Goal: Task Accomplishment & Management: Manage account settings

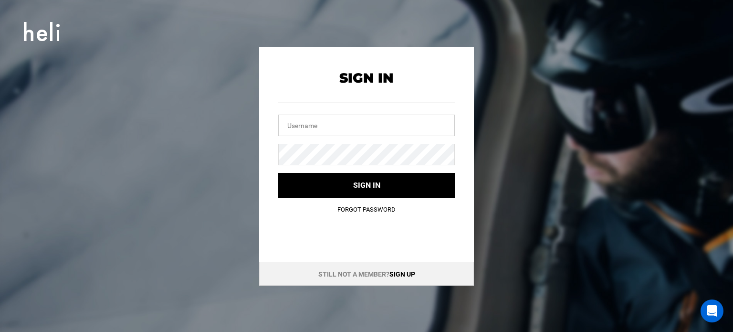
click at [304, 132] on input "text" at bounding box center [366, 125] width 177 height 21
type input "[EMAIL_ADDRESS][DOMAIN_NAME]"
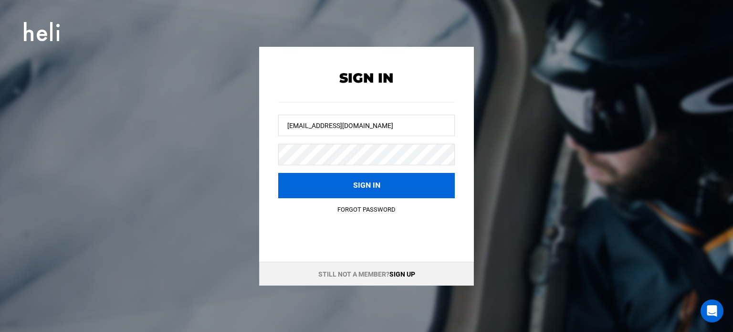
click at [355, 183] on button "Sign in" at bounding box center [366, 185] width 177 height 25
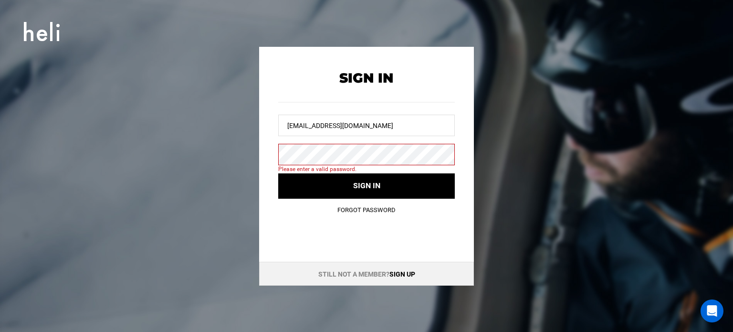
click at [517, 62] on div "Sign In [EMAIL_ADDRESS][DOMAIN_NAME] Please enter a valid password. Sign in For…" at bounding box center [367, 166] width 430 height 239
